Goal: Entertainment & Leisure: Browse casually

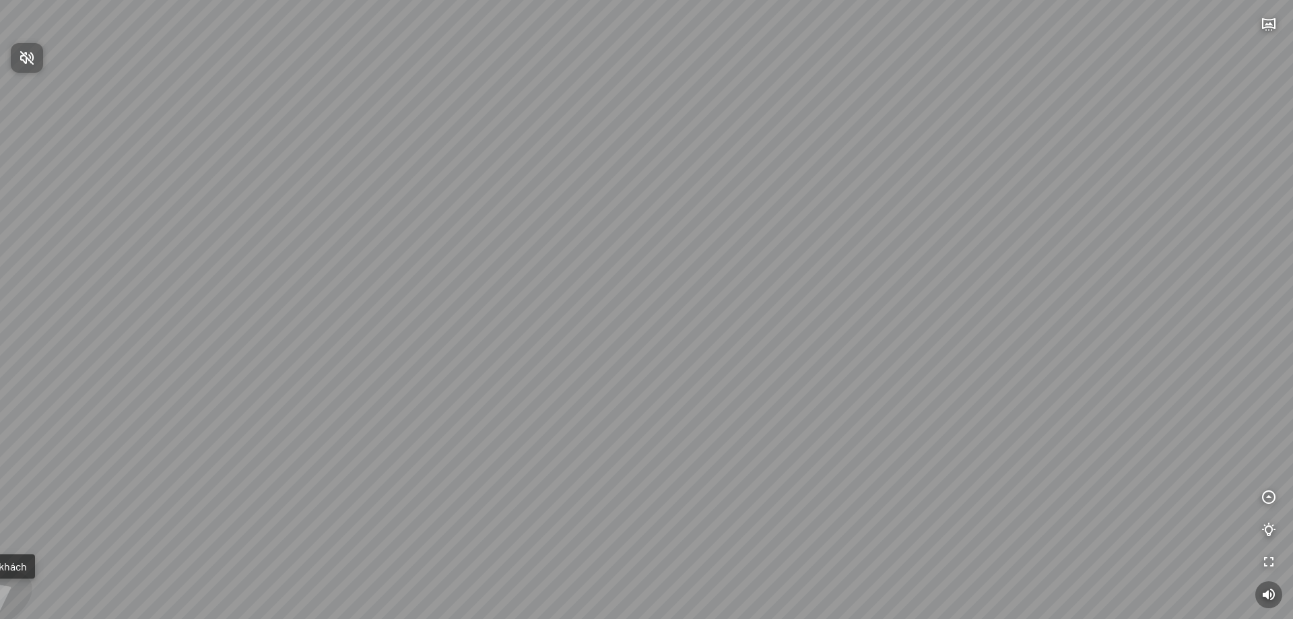
drag, startPoint x: 698, startPoint y: 354, endPoint x: 171, endPoint y: 367, distance: 526.9
click at [170, 366] on div at bounding box center [646, 309] width 1293 height 619
drag, startPoint x: 614, startPoint y: 275, endPoint x: 280, endPoint y: 170, distance: 350.2
click at [280, 170] on div "Phòng ngủ Tự nhiên Phòng ngủ Hiện đại Ra phòng khách" at bounding box center [646, 309] width 1293 height 619
drag, startPoint x: 283, startPoint y: 299, endPoint x: 79, endPoint y: 334, distance: 206.4
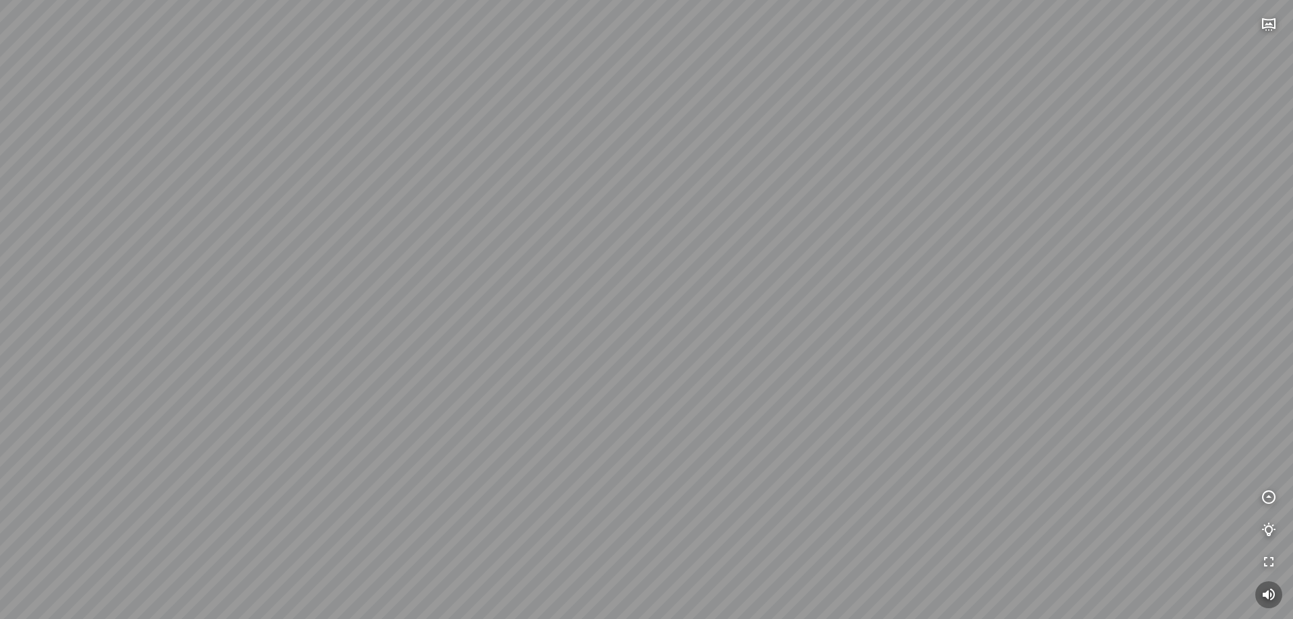
click at [80, 333] on div "Phòng ngủ Tự nhiên Phòng ngủ Hiện đại Ra phòng khách" at bounding box center [646, 309] width 1293 height 619
drag, startPoint x: 549, startPoint y: 345, endPoint x: 376, endPoint y: 376, distance: 175.9
click at [376, 375] on div "Phòng ngủ Tự nhiên Phòng ngủ Hiện đại Ra phòng khách" at bounding box center [646, 309] width 1293 height 619
